Goal: Information Seeking & Learning: Check status

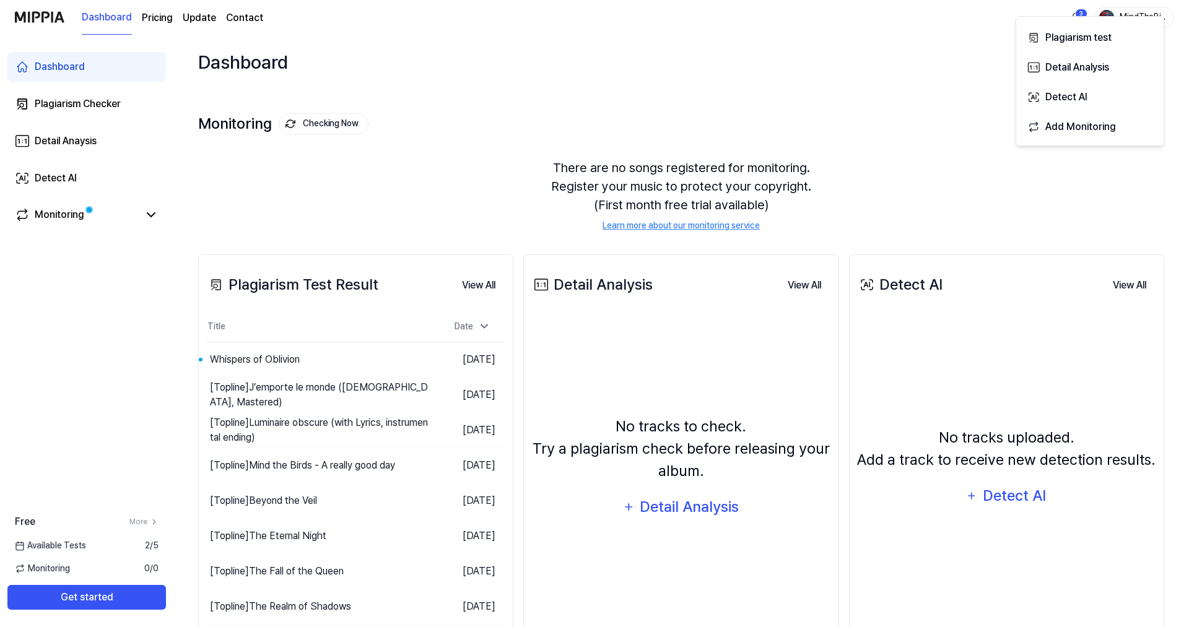
scroll to position [63, 0]
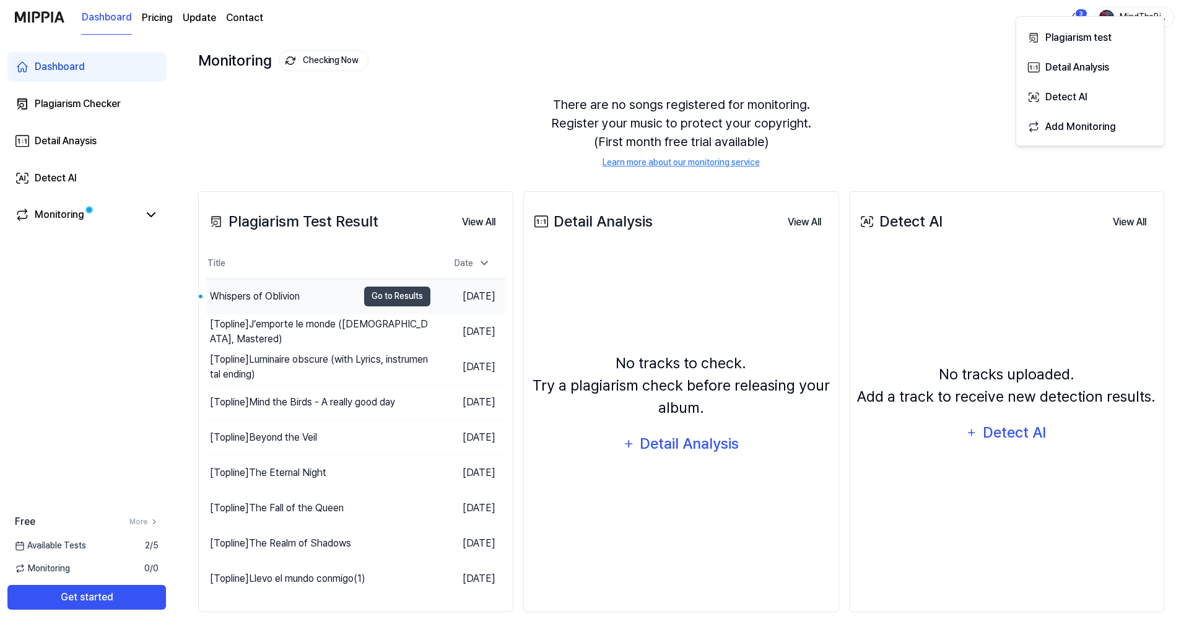
click at [261, 300] on div "Whispers of Oblivion" at bounding box center [255, 296] width 90 height 15
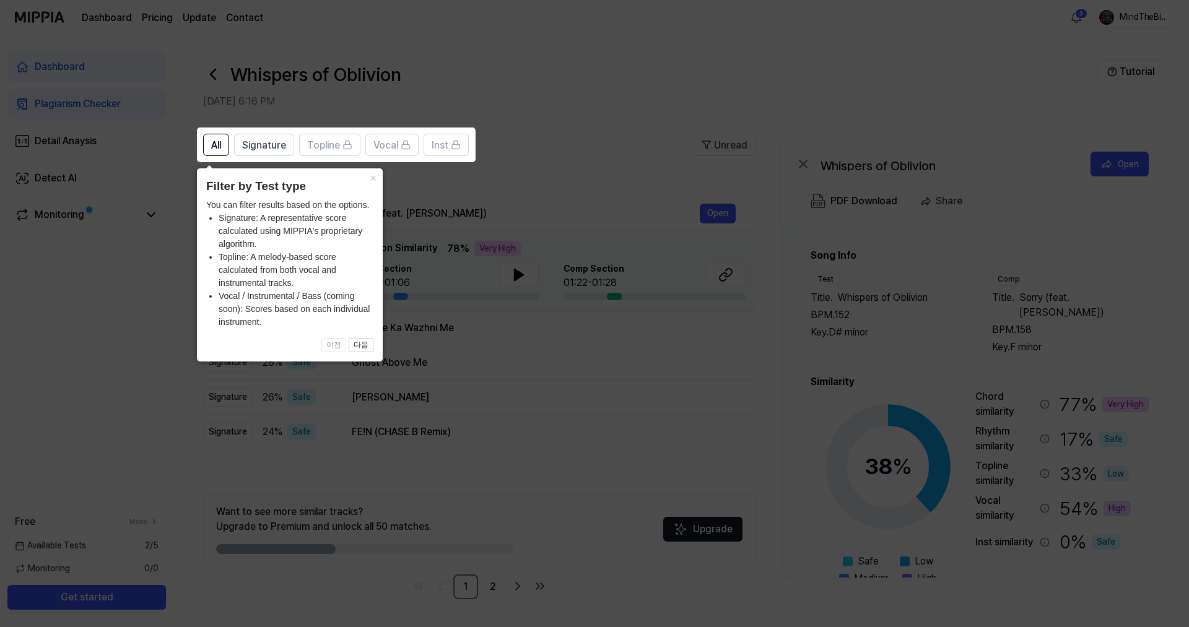
click at [558, 62] on icon at bounding box center [594, 313] width 1189 height 627
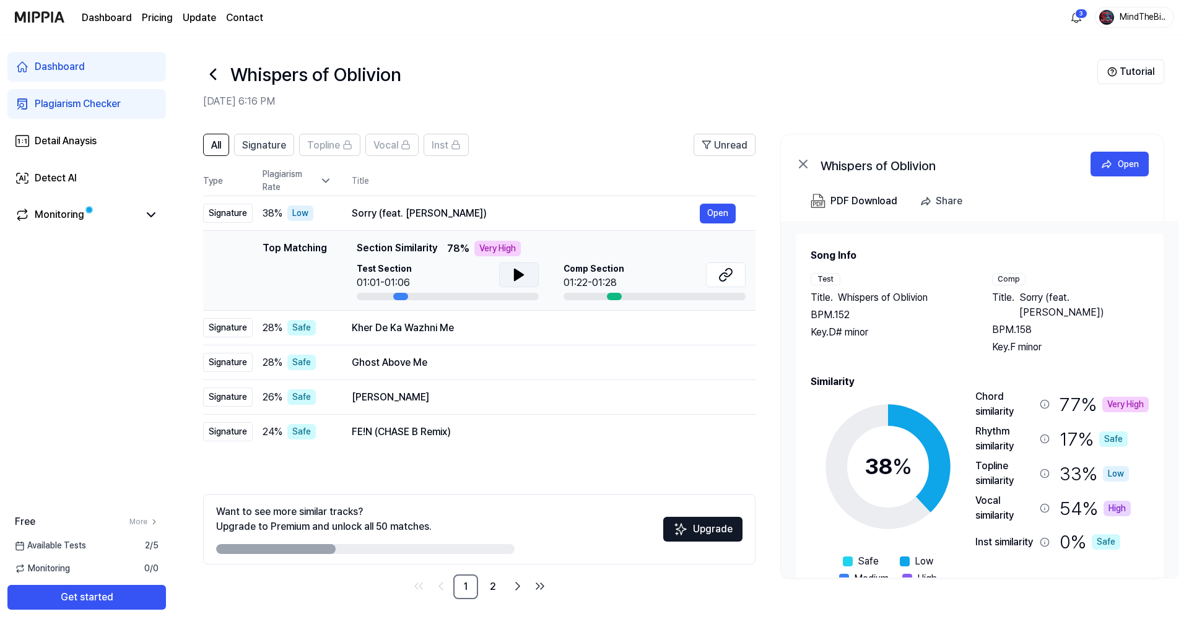
click at [514, 276] on icon at bounding box center [518, 274] width 9 height 11
click at [514, 276] on icon at bounding box center [518, 274] width 15 height 15
drag, startPoint x: 615, startPoint y: 296, endPoint x: 626, endPoint y: 294, distance: 11.9
click at [626, 294] on div at bounding box center [654, 296] width 182 height 7
click at [726, 275] on icon at bounding box center [725, 274] width 15 height 15
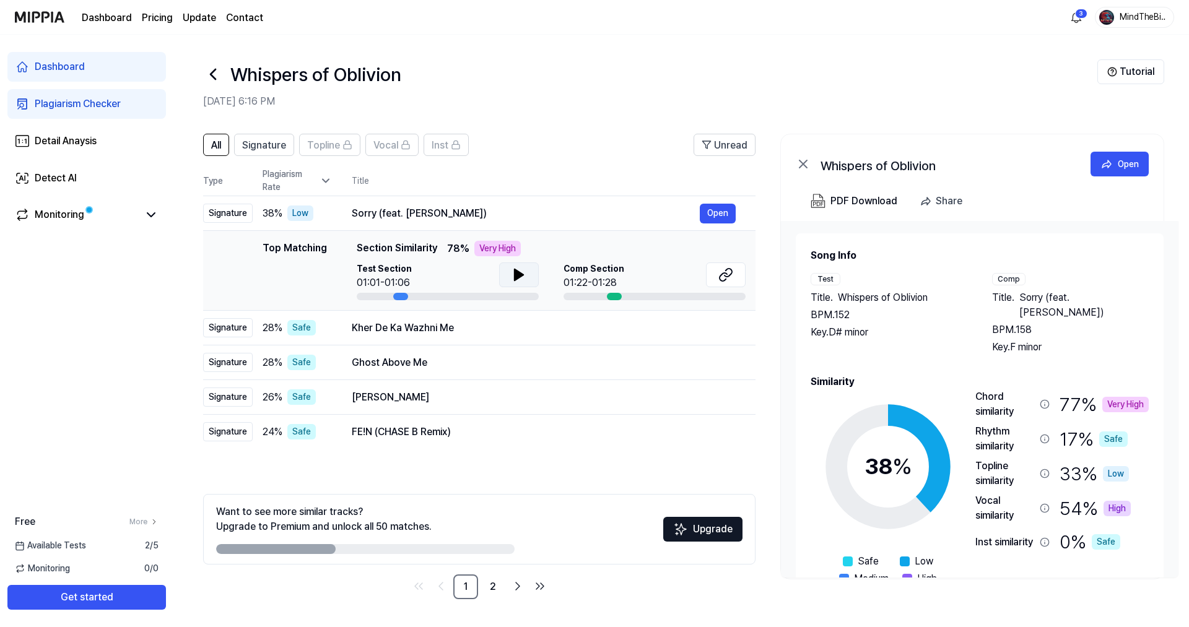
click at [514, 269] on icon at bounding box center [518, 274] width 9 height 11
click at [514, 269] on icon at bounding box center [518, 274] width 15 height 15
click at [260, 137] on div "Signature" at bounding box center [264, 145] width 44 height 16
click at [199, 139] on div "All Signature Topline Vocal Inst Unread All Signature Topline Vocal Inst Type P…" at bounding box center [680, 372] width 1015 height 503
click at [734, 147] on span "Unread" at bounding box center [730, 145] width 33 height 15
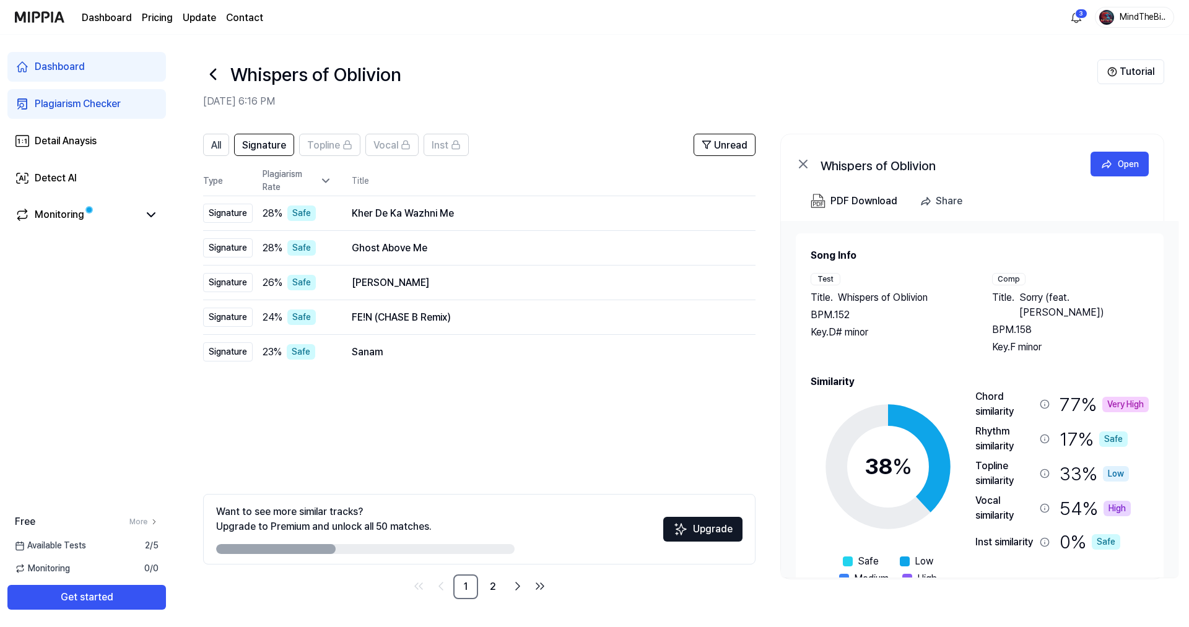
drag, startPoint x: 306, startPoint y: 552, endPoint x: 433, endPoint y: 550, distance: 126.9
click at [432, 550] on div at bounding box center [365, 549] width 298 height 10
click at [494, 586] on link "2" at bounding box center [492, 586] width 25 height 25
click at [469, 587] on link "1" at bounding box center [465, 586] width 25 height 25
click at [217, 149] on span "All" at bounding box center [216, 145] width 10 height 15
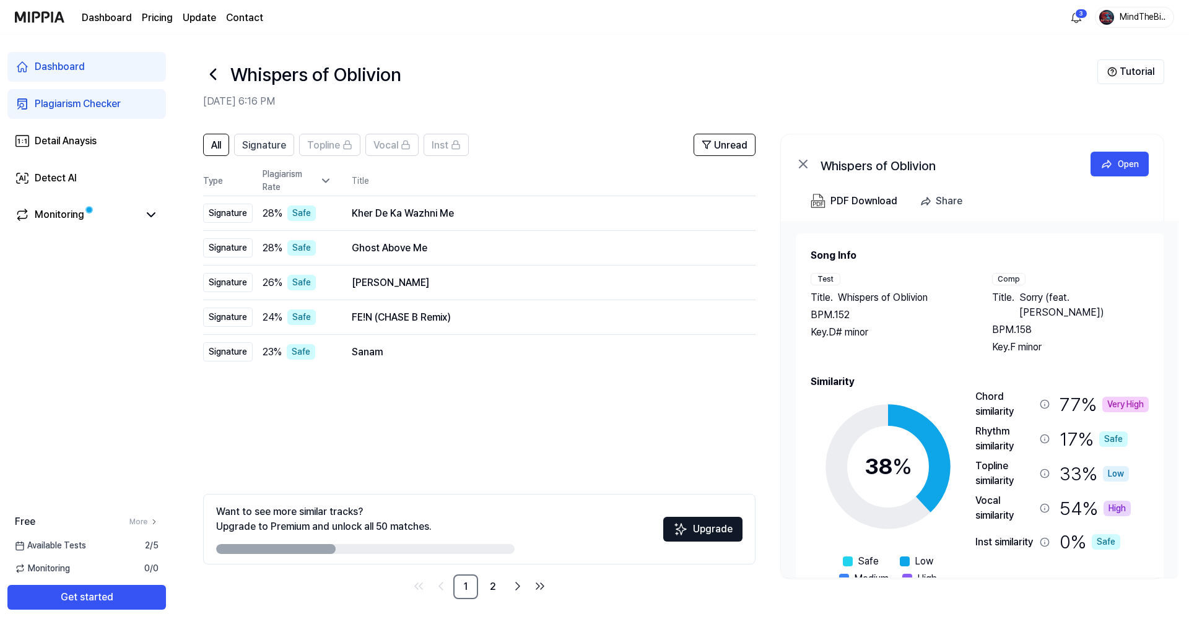
click at [211, 76] on icon at bounding box center [212, 74] width 5 height 10
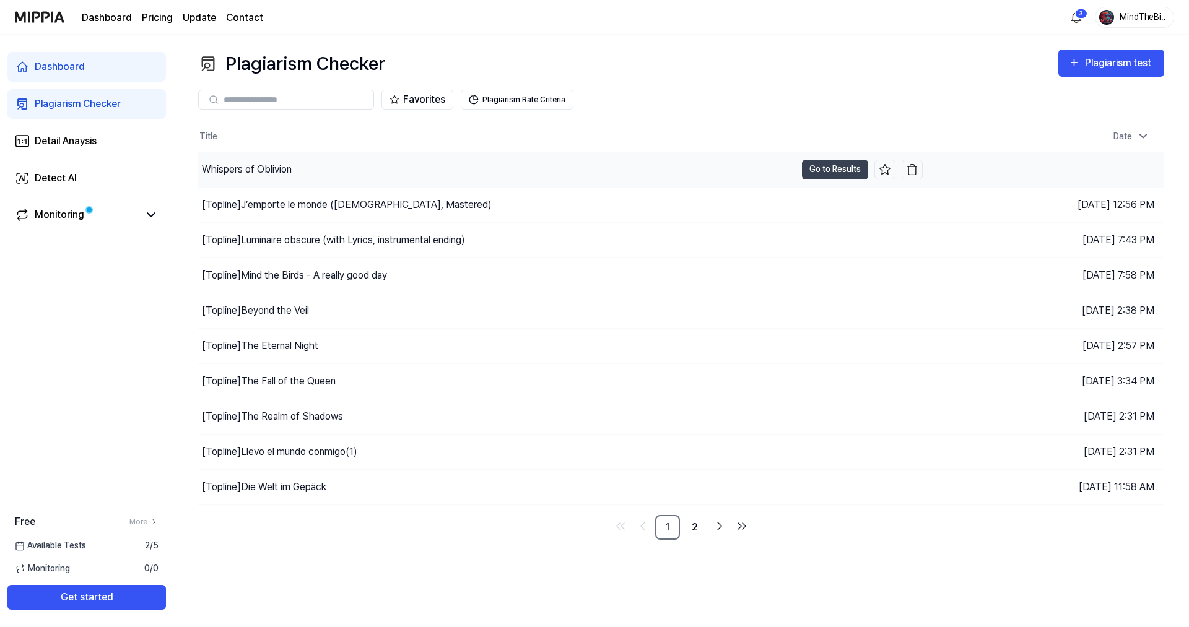
click at [245, 167] on div "Whispers of Oblivion" at bounding box center [247, 169] width 90 height 15
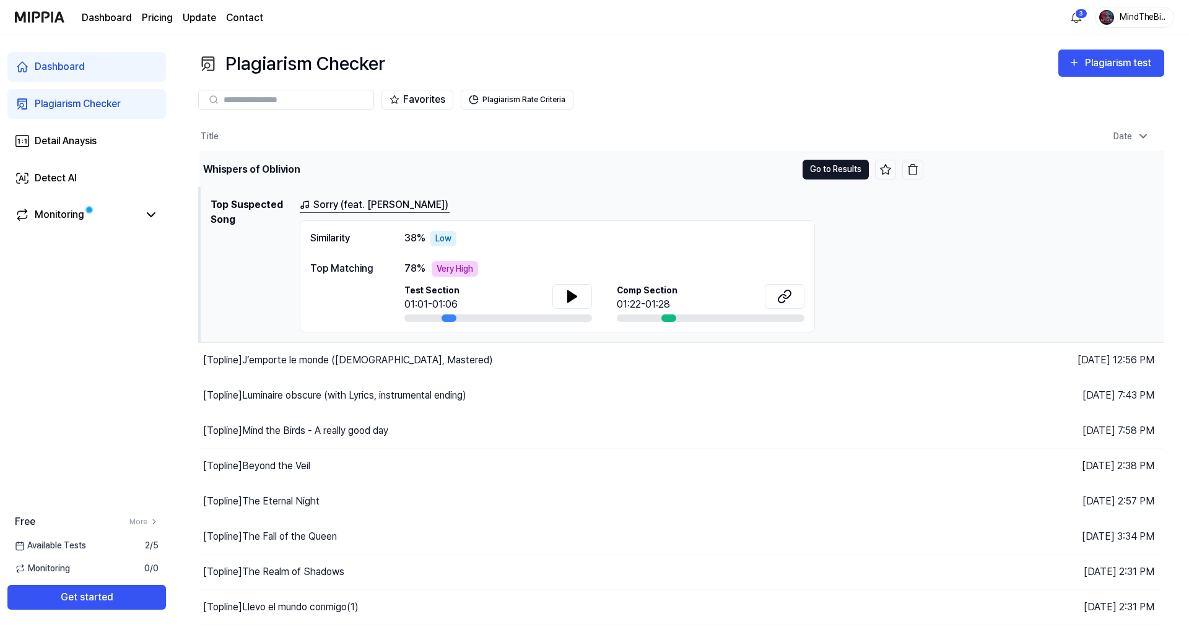
click at [839, 163] on button "Go to Results" at bounding box center [835, 170] width 66 height 20
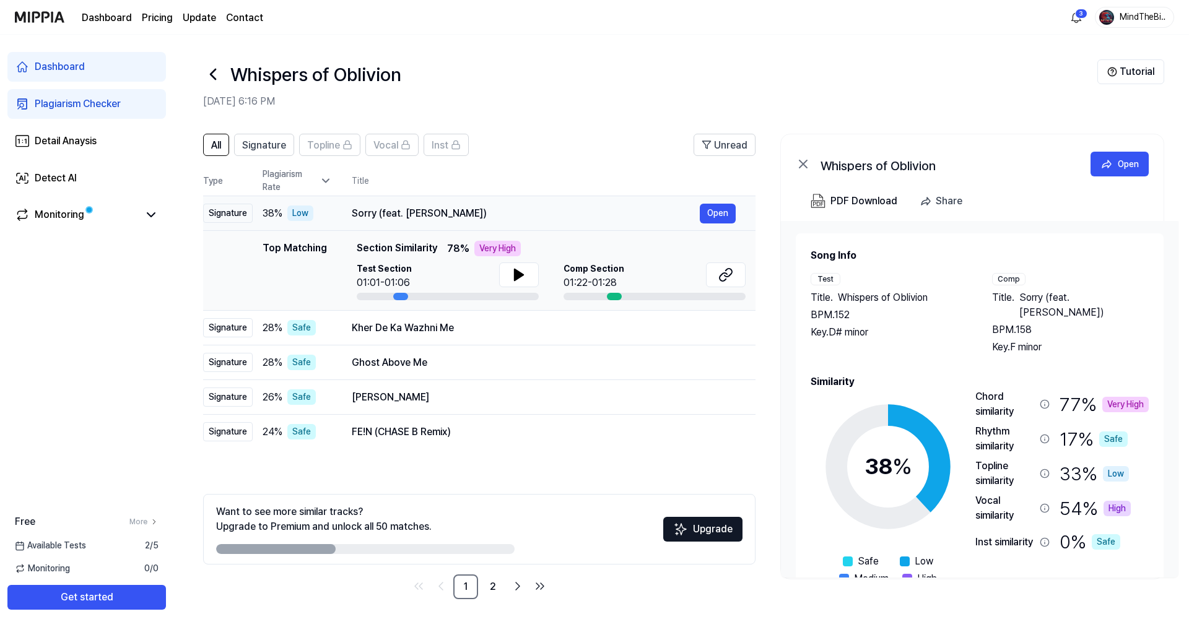
click at [226, 212] on div "Signature" at bounding box center [228, 213] width 50 height 19
click at [329, 181] on icon at bounding box center [325, 181] width 12 height 12
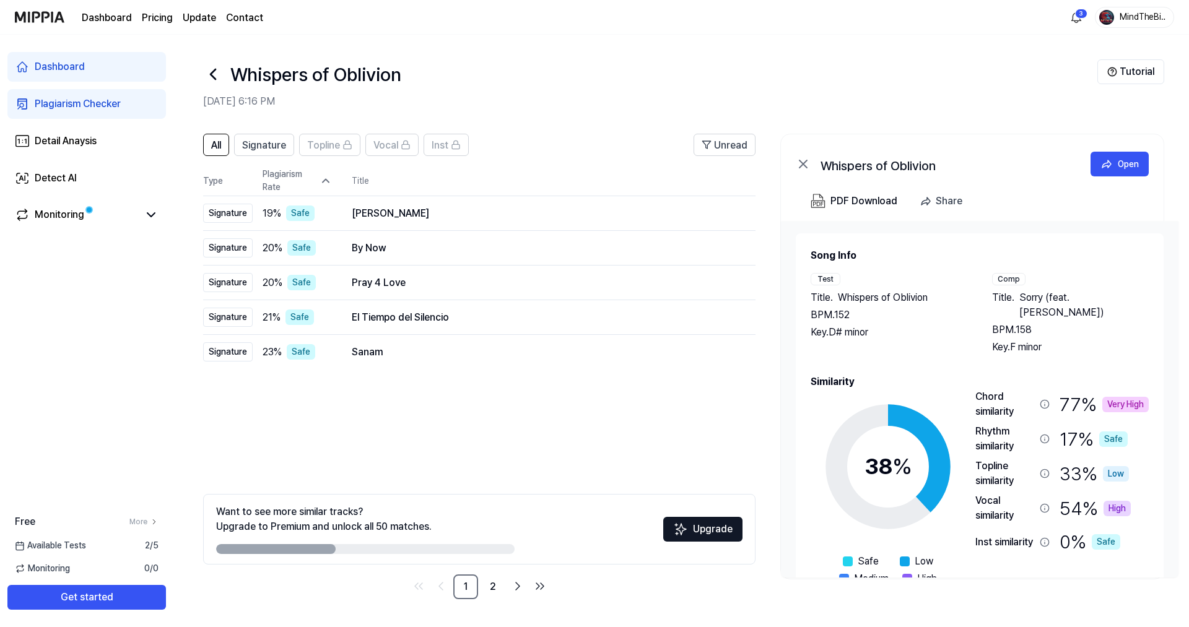
click at [329, 181] on icon at bounding box center [325, 181] width 12 height 12
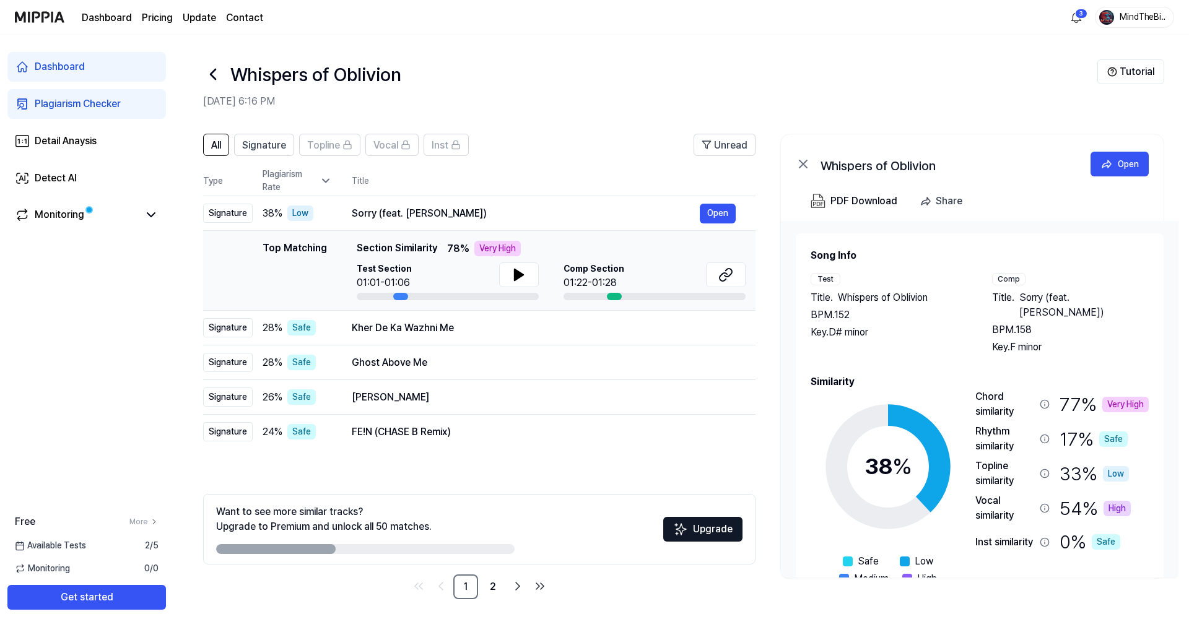
click at [329, 181] on icon at bounding box center [325, 181] width 12 height 12
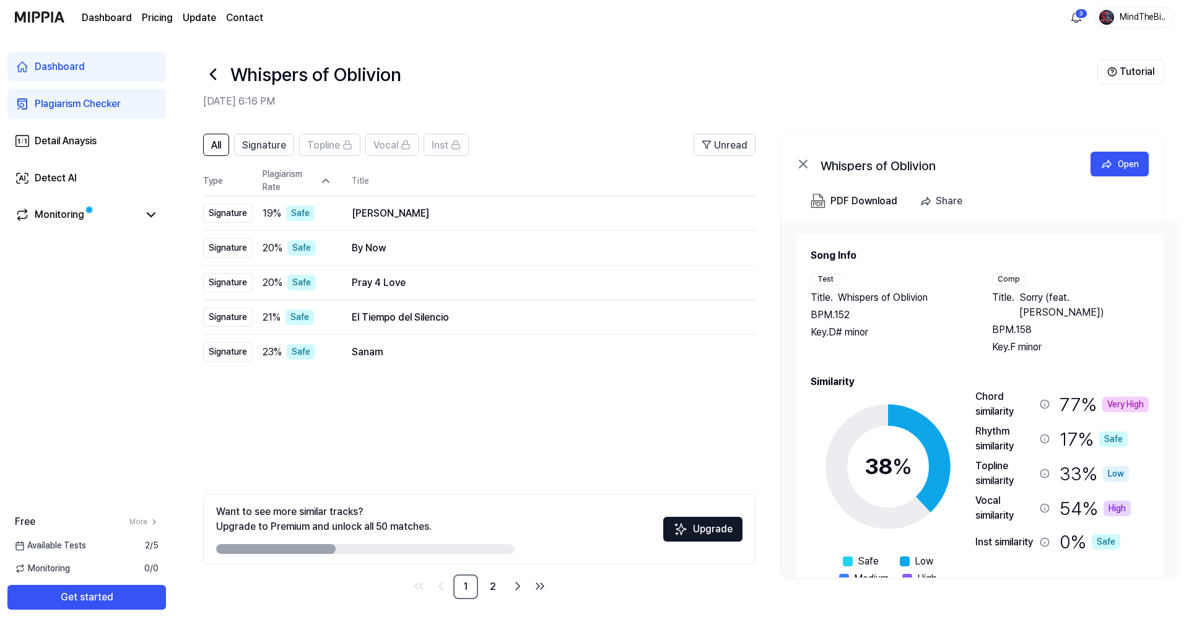
click at [329, 181] on icon at bounding box center [325, 181] width 12 height 12
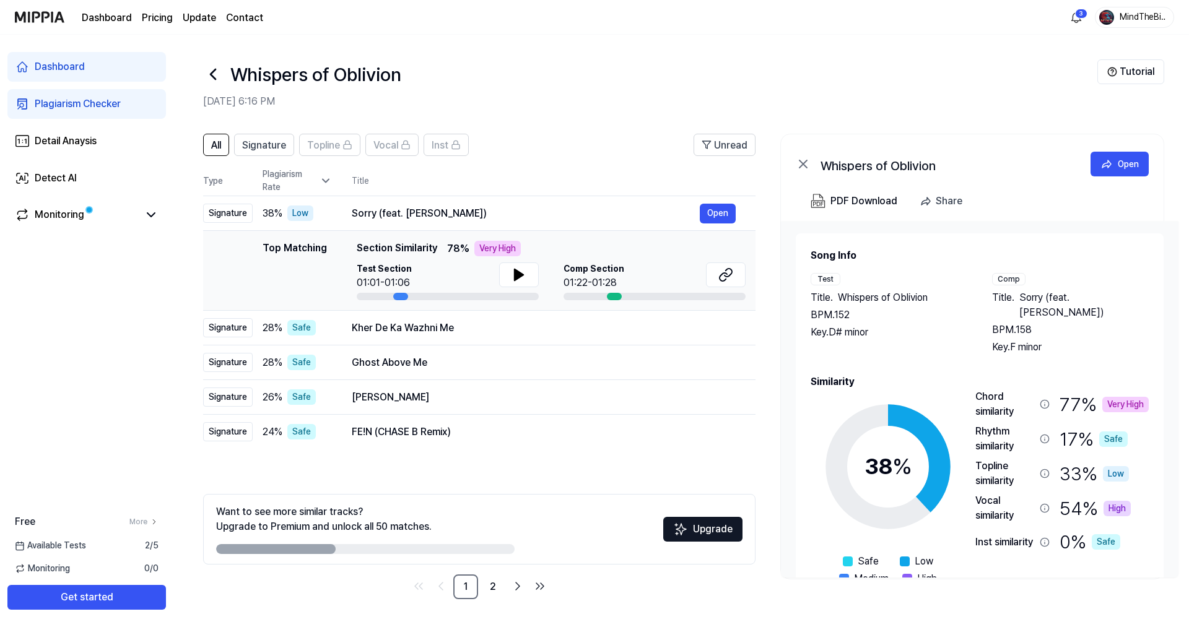
click at [321, 178] on icon at bounding box center [325, 181] width 12 height 12
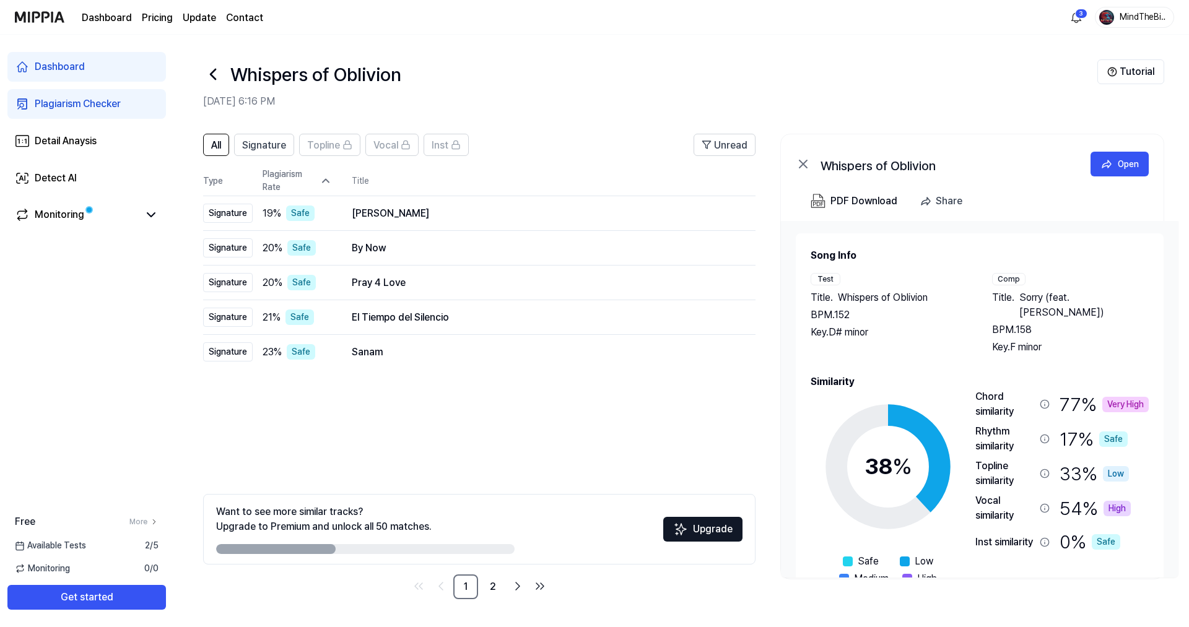
drag, startPoint x: 297, startPoint y: 547, endPoint x: 412, endPoint y: 548, distance: 115.1
click at [412, 548] on div at bounding box center [365, 549] width 298 height 10
click at [496, 589] on link "2" at bounding box center [492, 586] width 25 height 25
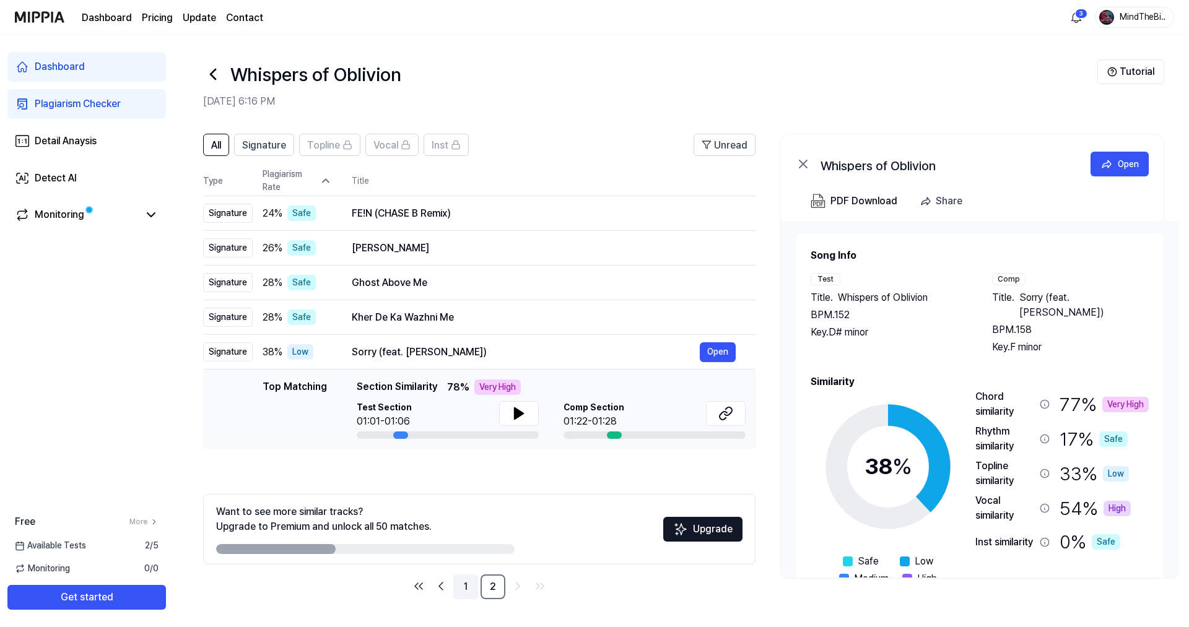
click at [462, 585] on link "1" at bounding box center [465, 586] width 25 height 25
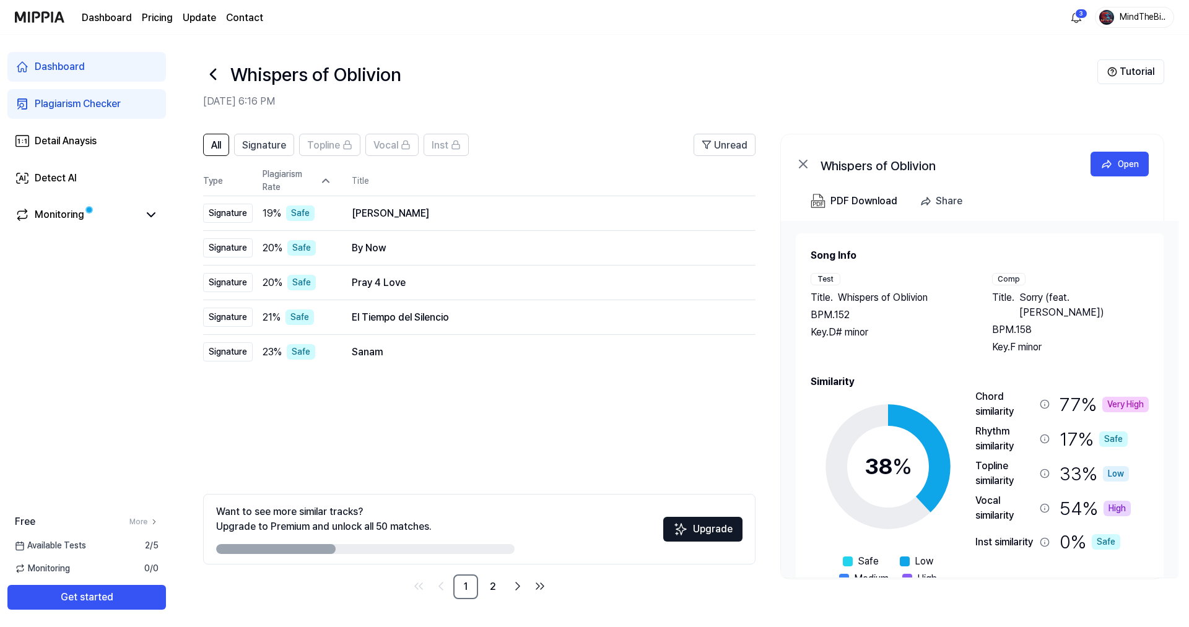
click at [324, 180] on icon at bounding box center [326, 181] width 6 height 3
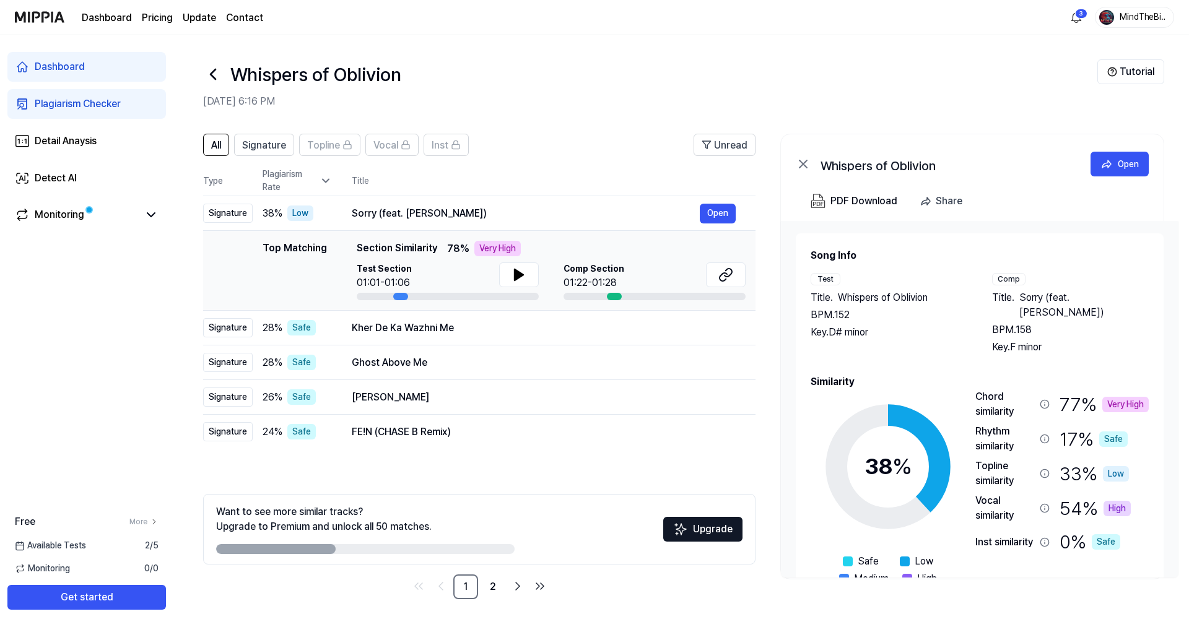
click at [324, 180] on icon at bounding box center [325, 181] width 12 height 12
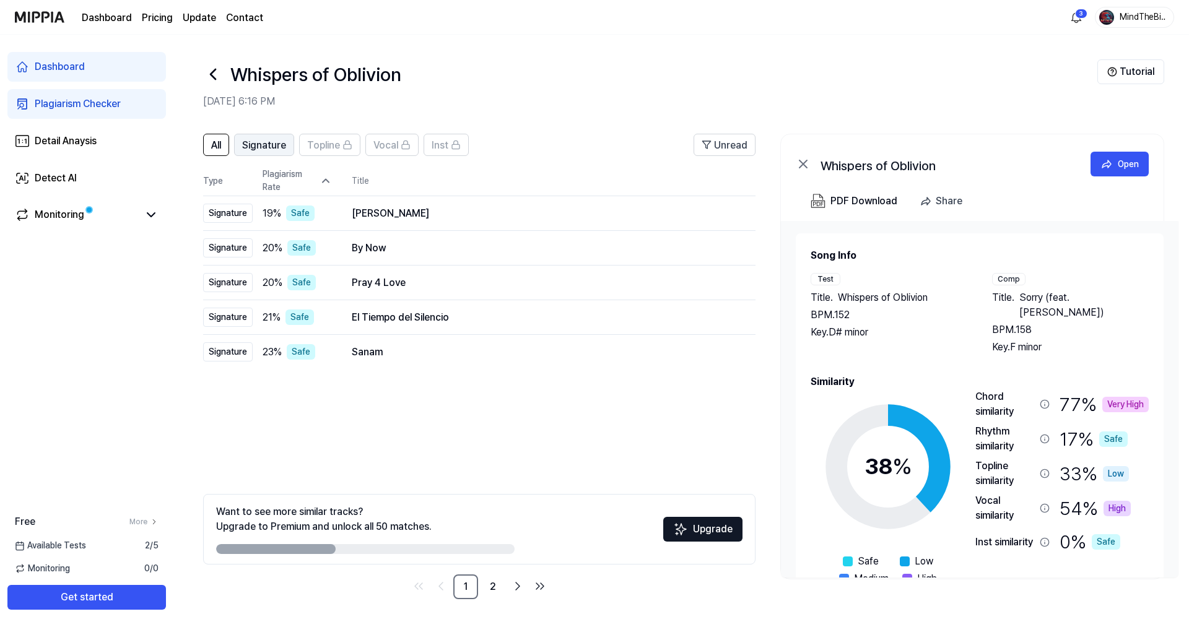
click at [271, 145] on span "Signature" at bounding box center [264, 145] width 44 height 15
click at [214, 135] on button "All" at bounding box center [216, 145] width 26 height 22
click at [717, 144] on span "Unread" at bounding box center [730, 145] width 33 height 15
click at [584, 76] on div "Whispers of Oblivion" at bounding box center [650, 74] width 894 height 30
click at [804, 166] on icon at bounding box center [802, 163] width 7 height 7
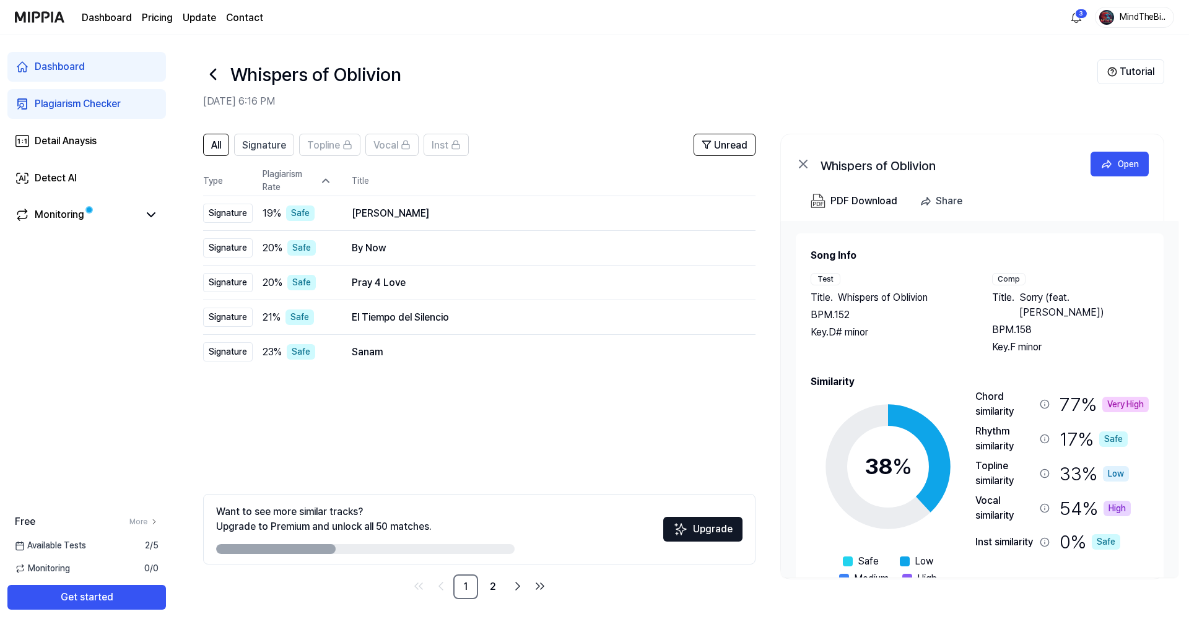
click at [799, 161] on icon at bounding box center [802, 163] width 7 height 7
click at [1114, 171] on button "Open" at bounding box center [1119, 164] width 58 height 25
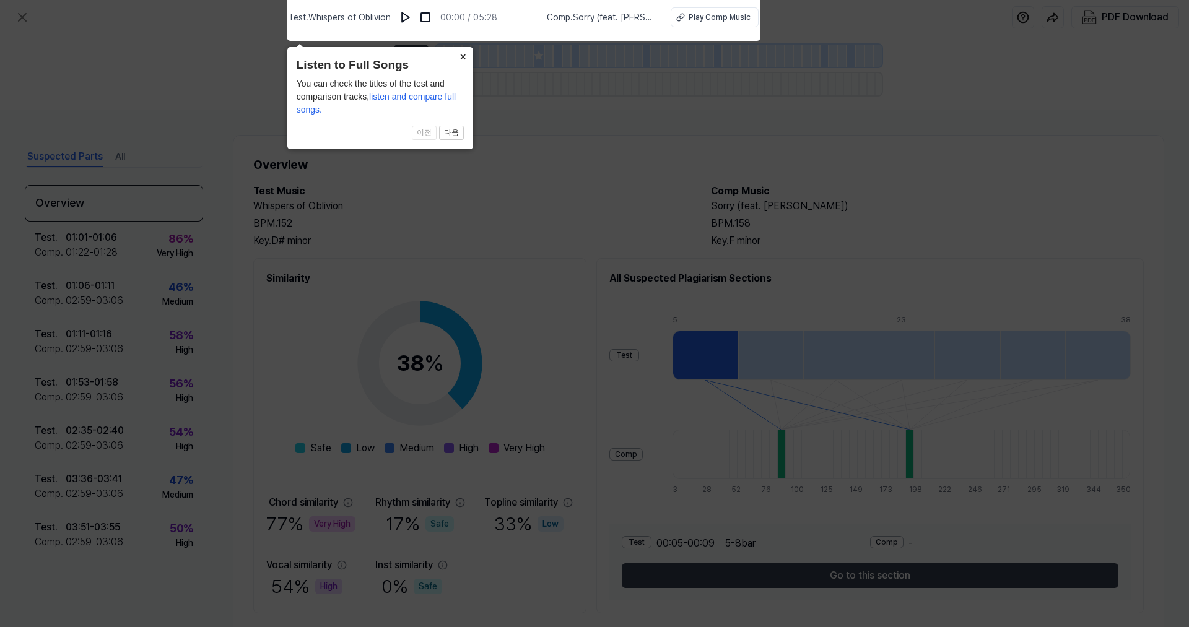
click at [510, 134] on icon at bounding box center [594, 310] width 1189 height 633
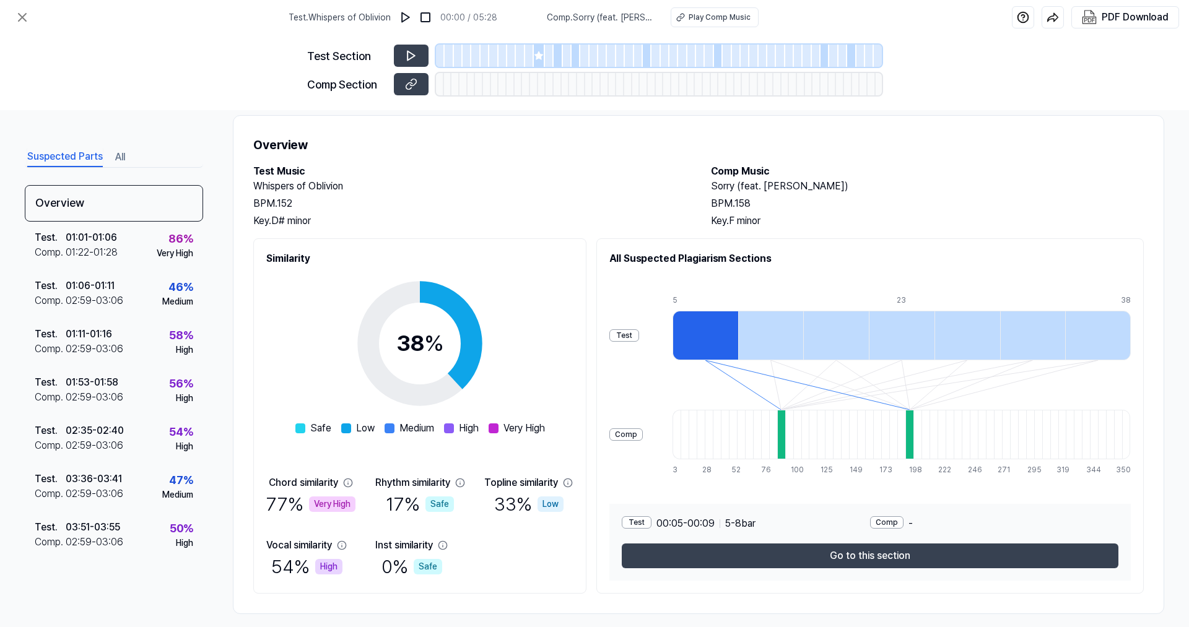
scroll to position [32, 0]
